Goal: Information Seeking & Learning: Find specific fact

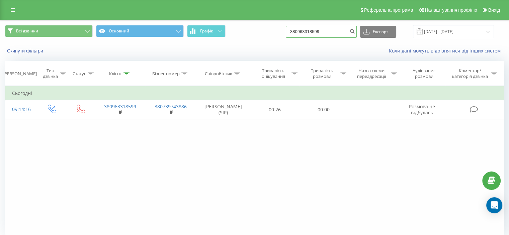
click at [333, 30] on input "380963318599" at bounding box center [321, 32] width 71 height 12
click at [355, 31] on icon "submit" at bounding box center [353, 30] width 6 height 4
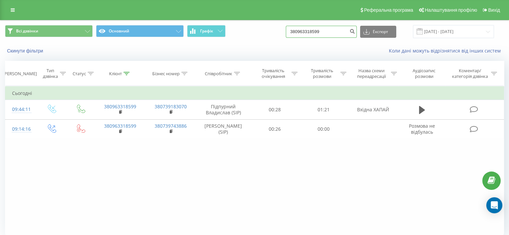
drag, startPoint x: 346, startPoint y: 31, endPoint x: 294, endPoint y: 28, distance: 51.7
click at [294, 28] on div "Всі дзвінки Основний Графік 380963318599 Експорт .csv .xls .xlsx 19.05.2025 - 1…" at bounding box center [254, 31] width 499 height 13
paste input "09591764"
click at [352, 32] on input "0959176499" at bounding box center [321, 32] width 71 height 12
type input "0959176499"
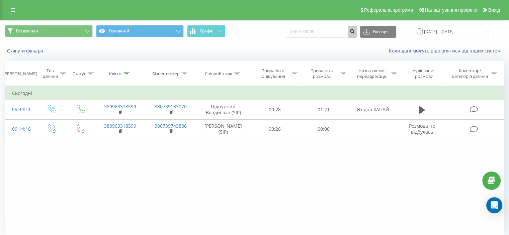
click at [355, 32] on icon "submit" at bounding box center [353, 30] width 6 height 4
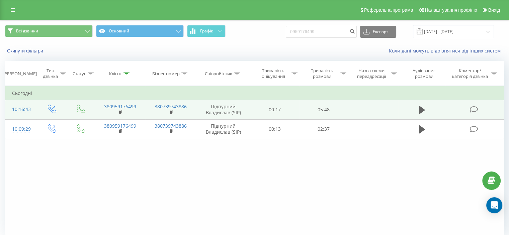
click at [475, 110] on icon at bounding box center [474, 109] width 8 height 7
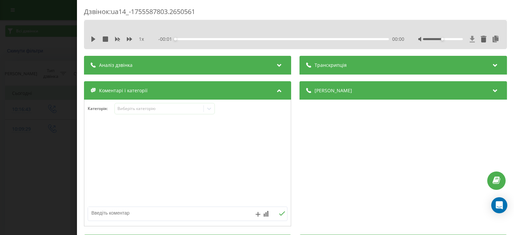
click at [470, 38] on icon at bounding box center [472, 39] width 5 height 6
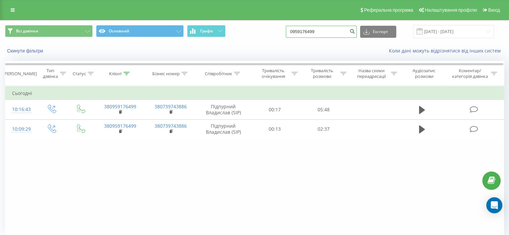
drag, startPoint x: 324, startPoint y: 28, endPoint x: 299, endPoint y: 28, distance: 25.5
click at [299, 28] on input "0959176499" at bounding box center [321, 32] width 71 height 12
click at [328, 32] on input "0959176499" at bounding box center [321, 32] width 71 height 12
drag, startPoint x: 309, startPoint y: 30, endPoint x: 287, endPoint y: 31, distance: 22.8
click at [287, 31] on div "Всі дзвінки Основний Графік 0959176499 Експорт .csv .xls .xlsx 19.05.2025 - 19.…" at bounding box center [254, 31] width 499 height 13
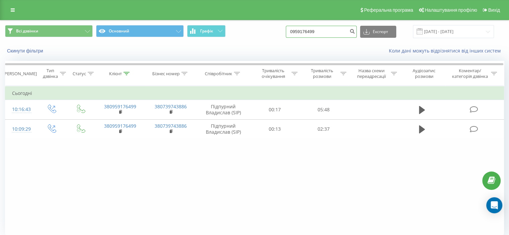
paste input "38050942741"
type input "380509427419"
click at [355, 30] on icon "submit" at bounding box center [353, 30] width 6 height 4
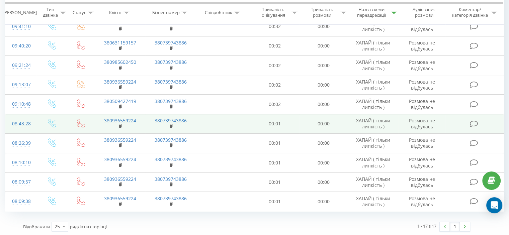
scroll to position [186, 0]
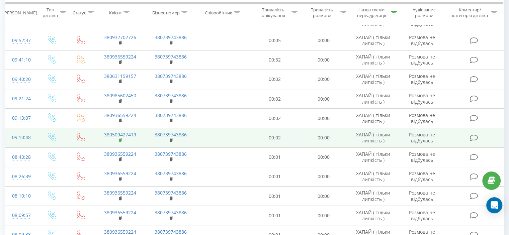
click at [122, 138] on icon at bounding box center [121, 139] width 2 height 3
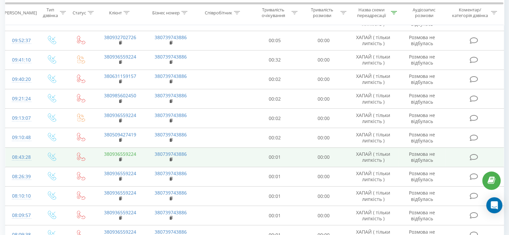
scroll to position [153, 0]
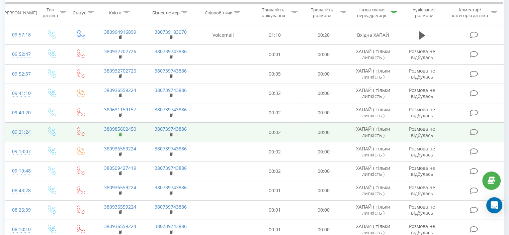
click at [120, 133] on icon at bounding box center [121, 135] width 4 height 5
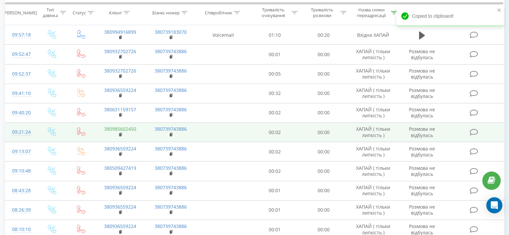
scroll to position [119, 0]
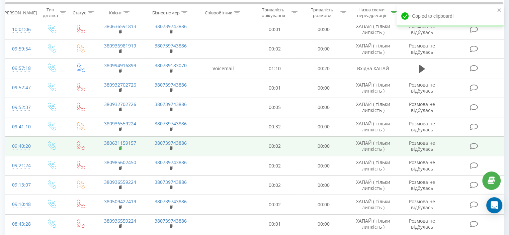
click at [120, 149] on rect at bounding box center [120, 148] width 2 height 3
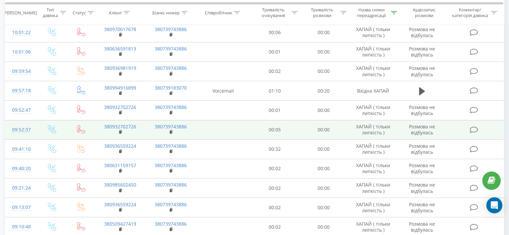
scroll to position [86, 0]
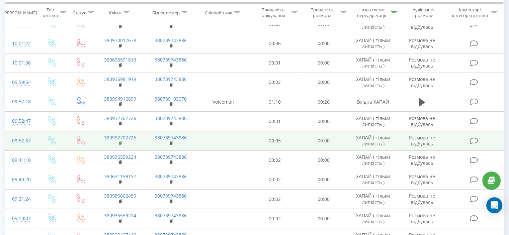
click at [121, 142] on rect at bounding box center [120, 143] width 2 height 3
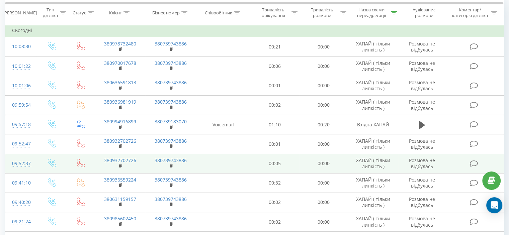
scroll to position [52, 0]
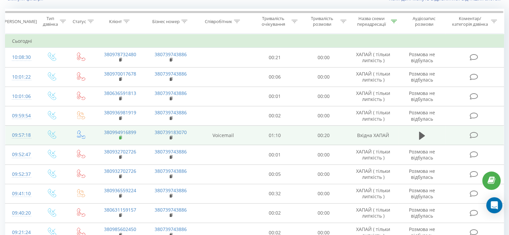
click at [121, 139] on rect at bounding box center [120, 138] width 2 height 3
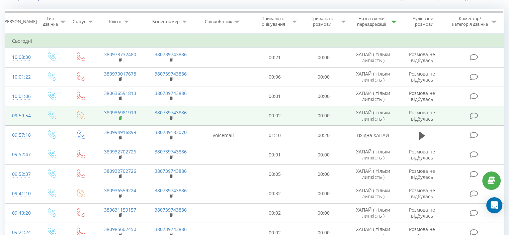
click at [122, 116] on icon at bounding box center [121, 118] width 4 height 5
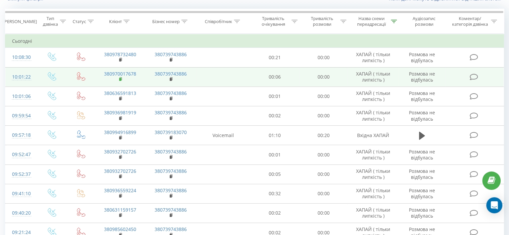
click at [121, 80] on rect at bounding box center [120, 79] width 2 height 3
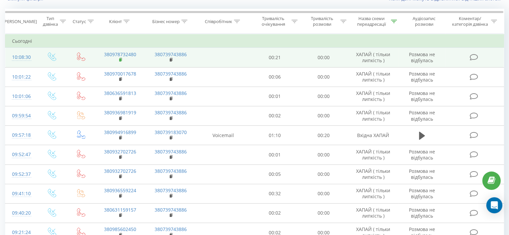
click at [120, 60] on rect at bounding box center [120, 60] width 2 height 3
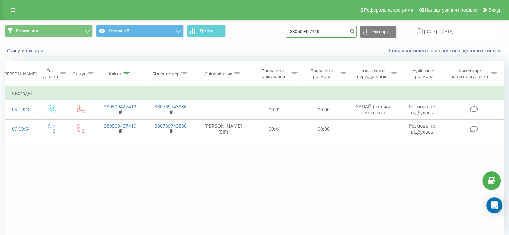
drag, startPoint x: 332, startPoint y: 31, endPoint x: 304, endPoint y: 29, distance: 27.9
click at [304, 29] on input "380509427419" at bounding box center [321, 32] width 71 height 12
click at [335, 33] on input "380509427419" at bounding box center [321, 32] width 71 height 12
click at [298, 28] on input "380509427419" at bounding box center [321, 32] width 71 height 12
paste input "985602450"
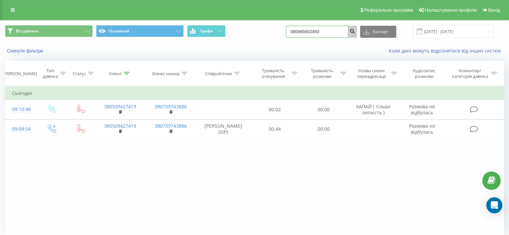
type input "380985602450"
click at [355, 31] on icon "submit" at bounding box center [353, 30] width 6 height 4
click at [337, 36] on input "380985602450" at bounding box center [321, 32] width 71 height 12
drag, startPoint x: 330, startPoint y: 31, endPoint x: 284, endPoint y: 31, distance: 45.9
click at [284, 31] on div "Всі дзвінки Основний Графік 380985602450 Експорт .csv .xls .xlsx 19.05.2025 - 1…" at bounding box center [254, 31] width 499 height 13
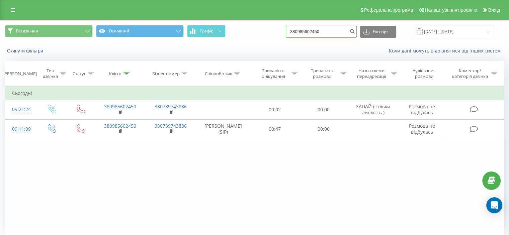
paste input "631159157"
type input "380631159157"
click at [355, 30] on button "submit" at bounding box center [352, 32] width 9 height 12
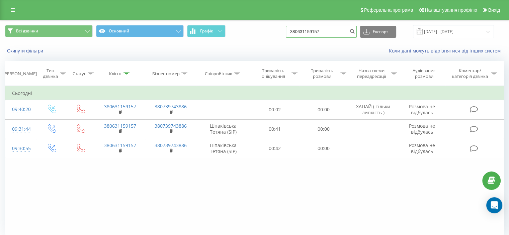
drag, startPoint x: 338, startPoint y: 30, endPoint x: 299, endPoint y: 30, distance: 39.2
click at [299, 30] on input "380631159157" at bounding box center [321, 32] width 71 height 12
click at [332, 30] on input "380631159157" at bounding box center [321, 32] width 71 height 12
drag, startPoint x: 320, startPoint y: 30, endPoint x: 300, endPoint y: 29, distance: 20.1
click at [300, 29] on input "380631159157" at bounding box center [321, 32] width 71 height 12
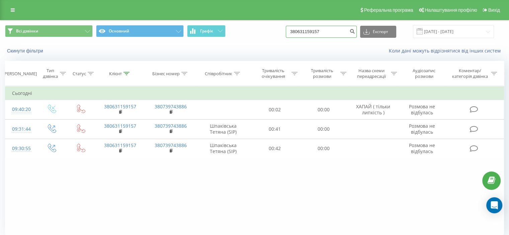
paste input "932702726"
type input "380932702726"
click at [355, 29] on icon "submit" at bounding box center [353, 30] width 6 height 4
drag, startPoint x: 312, startPoint y: 31, endPoint x: 296, endPoint y: 31, distance: 16.1
click at [296, 31] on input "380932702726" at bounding box center [321, 32] width 71 height 12
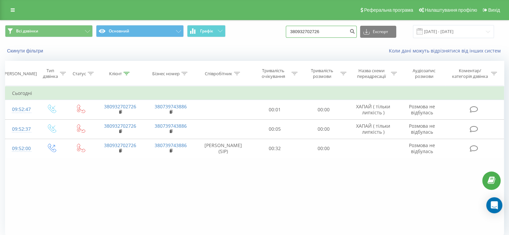
click at [332, 34] on input "380932702726" at bounding box center [321, 32] width 71 height 12
drag, startPoint x: 320, startPoint y: 31, endPoint x: 284, endPoint y: 30, distance: 35.2
click at [284, 30] on div "Всі дзвінки Основний Графік 380932702726 Експорт .csv .xls .xlsx 19.05.2025 - 1…" at bounding box center [254, 31] width 499 height 13
paste input "94916899"
type input "380994916899"
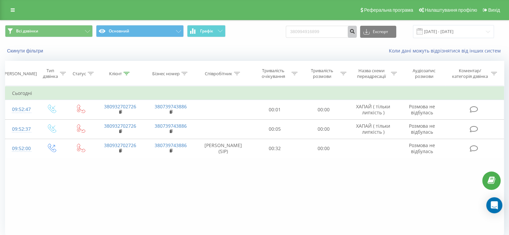
click at [355, 32] on icon "submit" at bounding box center [353, 30] width 6 height 4
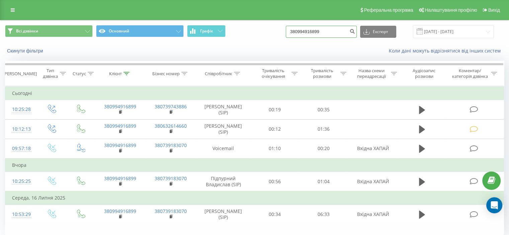
drag, startPoint x: 335, startPoint y: 33, endPoint x: 298, endPoint y: 31, distance: 36.6
click at [298, 31] on input "380994916899" at bounding box center [321, 32] width 71 height 12
paste input "3698191"
type input "380936981919"
click at [355, 29] on icon "submit" at bounding box center [353, 30] width 6 height 4
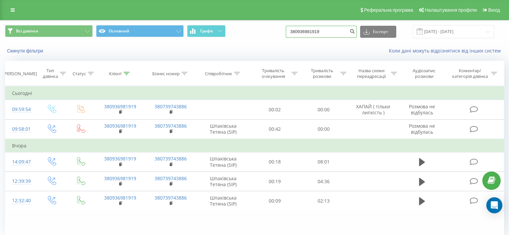
drag, startPoint x: 334, startPoint y: 30, endPoint x: 296, endPoint y: 29, distance: 37.9
click at [296, 29] on input "380936981919" at bounding box center [321, 32] width 71 height 12
click at [334, 29] on input "380936981919" at bounding box center [321, 32] width 71 height 12
drag, startPoint x: 335, startPoint y: 30, endPoint x: 288, endPoint y: 32, distance: 46.9
click at [288, 32] on div "Всі дзвінки Основний Графік 380936981919 Експорт .csv .xls .xlsx 19.05.2025 - 1…" at bounding box center [254, 31] width 499 height 13
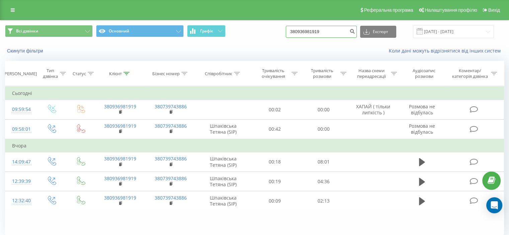
paste input "70017678"
type input "380970017678"
click at [357, 29] on button "submit" at bounding box center [352, 32] width 9 height 12
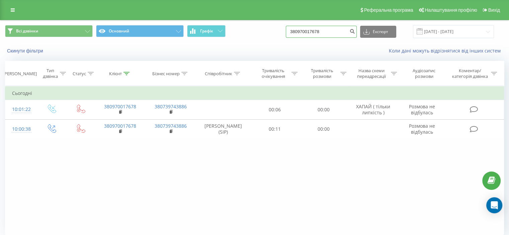
drag, startPoint x: 329, startPoint y: 27, endPoint x: 287, endPoint y: 26, distance: 42.6
click at [287, 26] on div "Всі дзвінки Основний Графік 380970017678 Експорт .csv .xls .xlsx 19.05.2025 - 1…" at bounding box center [254, 31] width 499 height 13
click at [341, 34] on input "380970017678" at bounding box center [321, 32] width 71 height 12
drag, startPoint x: 283, startPoint y: 30, endPoint x: 275, endPoint y: 30, distance: 8.0
click at [275, 30] on div "Всі дзвінки Основний Графік 380970017678 Експорт .csv .xls .xlsx 19.05.2025 - 1…" at bounding box center [254, 31] width 499 height 13
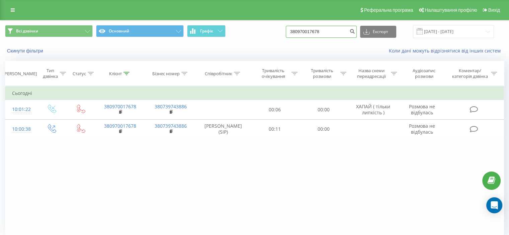
paste input "8732480"
type input "380978732480"
click at [355, 32] on icon "submit" at bounding box center [353, 30] width 6 height 4
